Goal: Information Seeking & Learning: Understand process/instructions

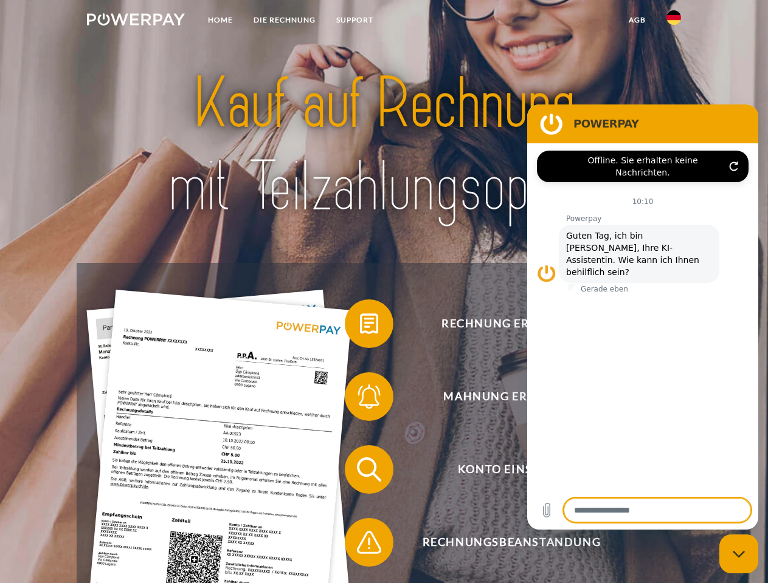
click at [136, 21] on img at bounding box center [136, 19] width 98 height 12
click at [673, 21] on img at bounding box center [673, 17] width 15 height 15
click at [636, 20] on link "agb" at bounding box center [637, 20] width 38 height 22
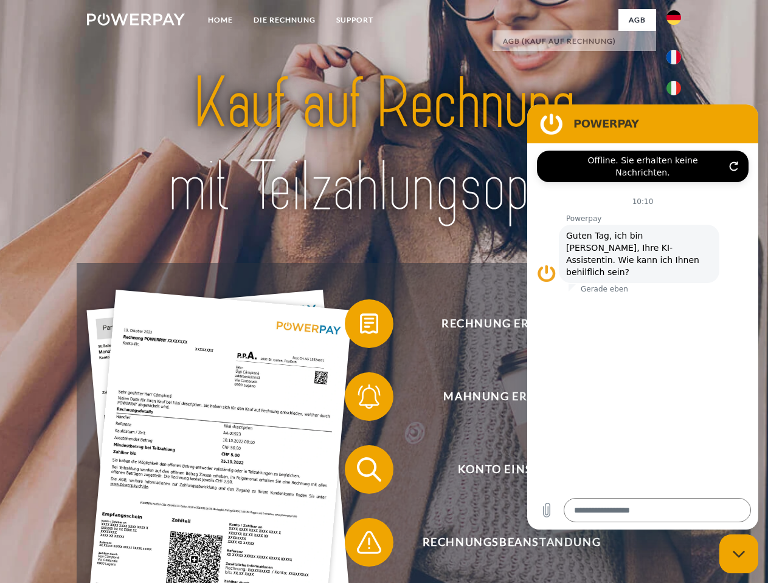
click at [360, 326] on span at bounding box center [350, 324] width 61 height 61
click at [360, 399] on span at bounding box center [350, 396] width 61 height 61
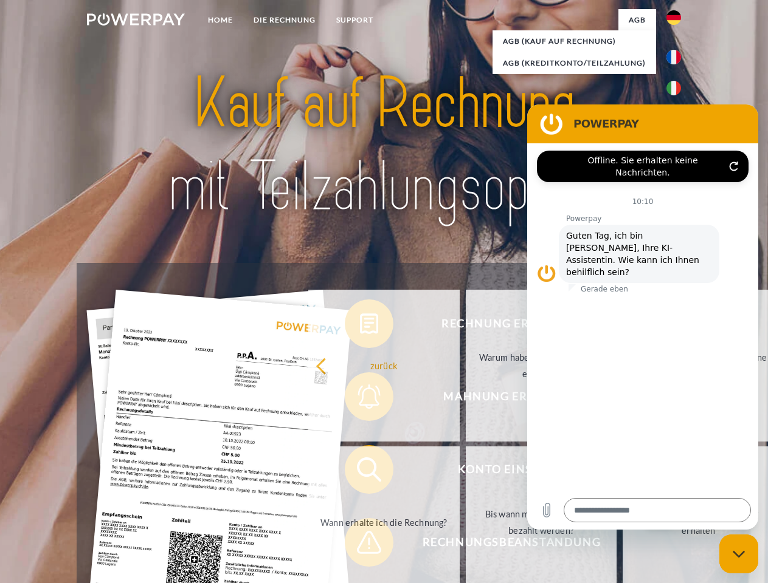
click at [466, 472] on link "Bis wann muss die Rechnung bezahlt werden?" at bounding box center [541, 523] width 151 height 152
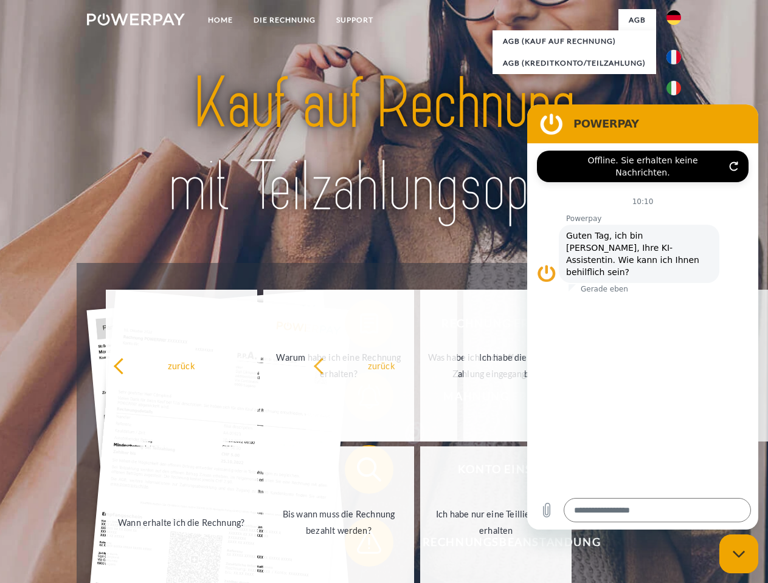
click at [360, 545] on span at bounding box center [350, 542] width 61 height 61
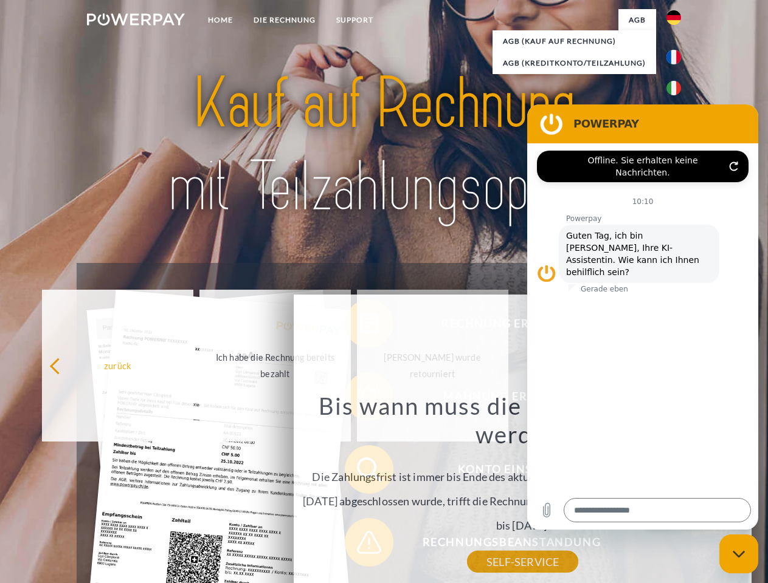
click at [738, 554] on icon "Messaging-Fenster schließen" at bounding box center [738, 555] width 13 height 8
type textarea "*"
